Goal: Information Seeking & Learning: Learn about a topic

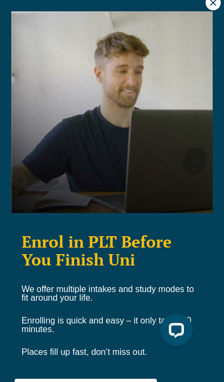
scroll to position [6, 0]
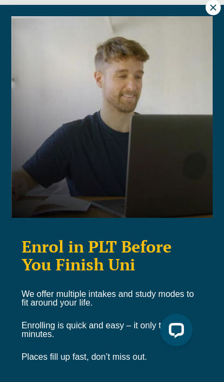
click at [213, 8] on icon at bounding box center [213, 7] width 6 height 6
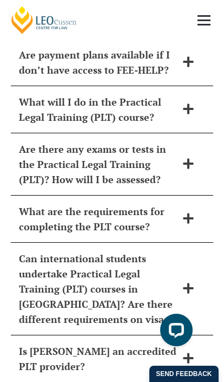
click at [112, 86] on div "What will I do in the Practical Legal Training (PLT) course?" at bounding box center [112, 109] width 203 height 47
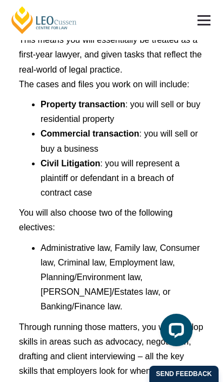
scroll to position [6620, 0]
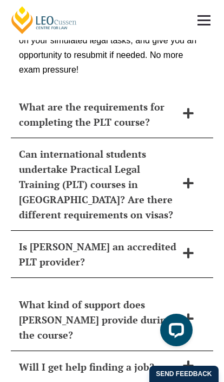
scroll to position [6505, 0]
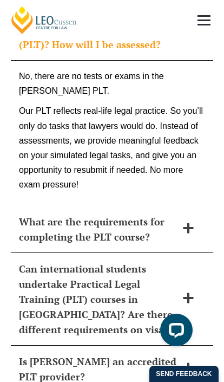
click at [98, 214] on h2 "What are the requirements for completing the PLT course?" at bounding box center [98, 229] width 158 height 30
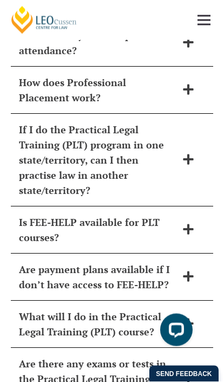
scroll to position [6151, 0]
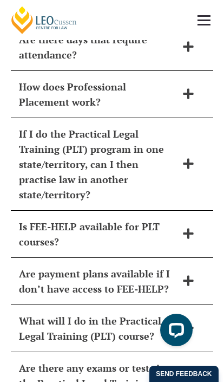
click at [98, 126] on h2 "If I do the Practical Legal Training (PLT) program in one state/territory, can …" at bounding box center [98, 164] width 158 height 76
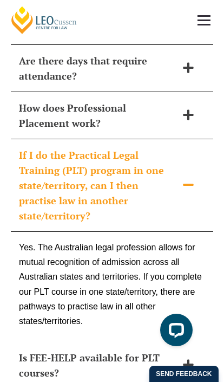
scroll to position [6068, 0]
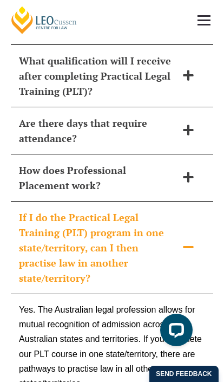
click at [98, 115] on h2 "Are there days that require attendance?" at bounding box center [98, 130] width 158 height 30
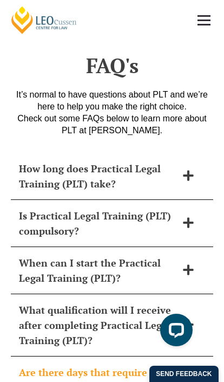
scroll to position [5817, 0]
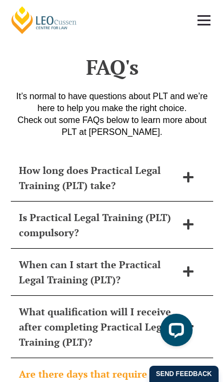
click at [98, 163] on h2 "How long does Practical Legal Training (PLT) take?" at bounding box center [98, 178] width 158 height 30
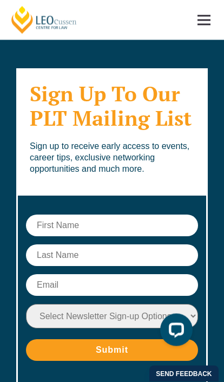
scroll to position [7820, 0]
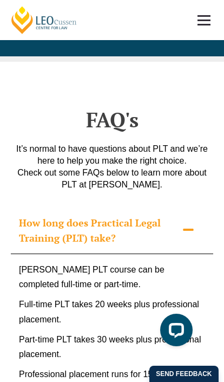
scroll to position [5811, 0]
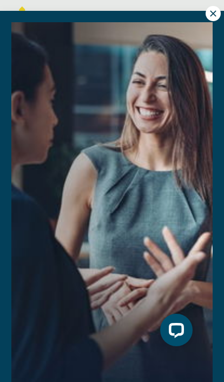
click at [213, 13] on icon at bounding box center [213, 13] width 6 height 6
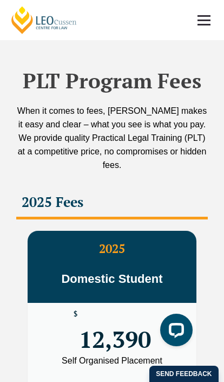
click at [112, 272] on span "Domestic Student" at bounding box center [111, 279] width 101 height 14
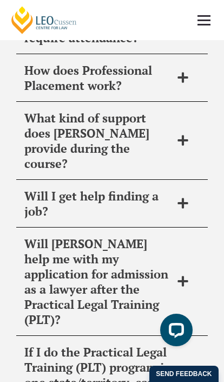
scroll to position [9787, 0]
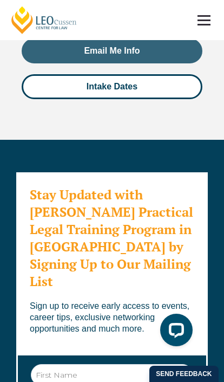
scroll to position [10934, 0]
